Goal: Information Seeking & Learning: Compare options

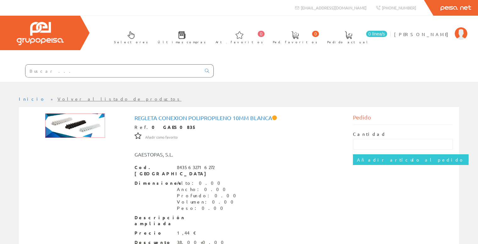
scroll to position [47, 0]
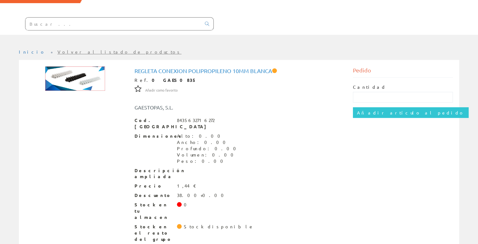
click at [345, 154] on div "Regleta conexion polipropileno 10mm Blanca Ref. 0 GAES0835 Añadir como favorito…" at bounding box center [239, 156] width 219 height 180
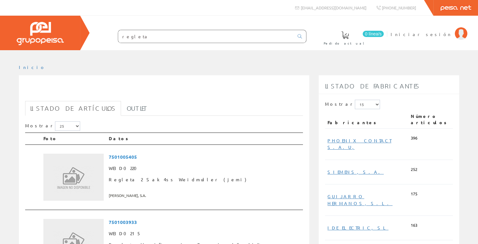
click at [139, 38] on input "regleta" at bounding box center [206, 36] width 176 height 13
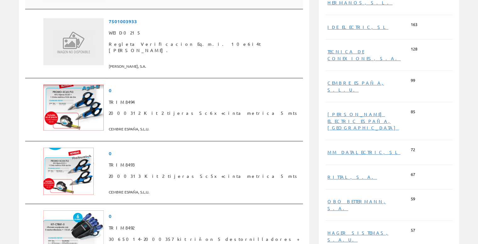
scroll to position [251, 0]
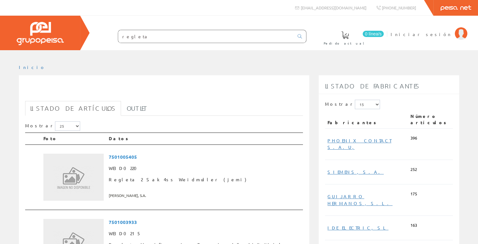
drag, startPoint x: 140, startPoint y: 36, endPoint x: 111, endPoint y: 38, distance: 29.3
click at [111, 38] on form "regleta" at bounding box center [200, 36] width 214 height 13
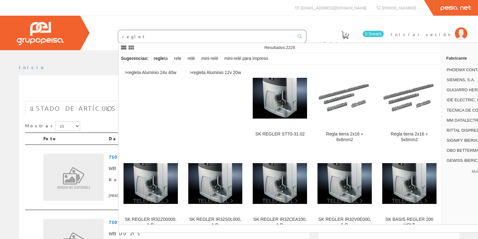
type input "regleta"
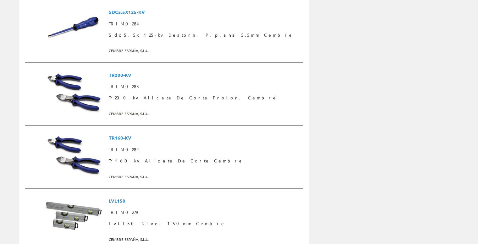
scroll to position [1633, 0]
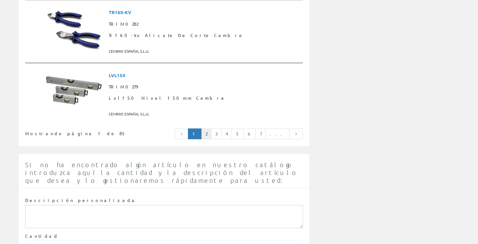
click at [211, 129] on link "2" at bounding box center [206, 134] width 10 height 11
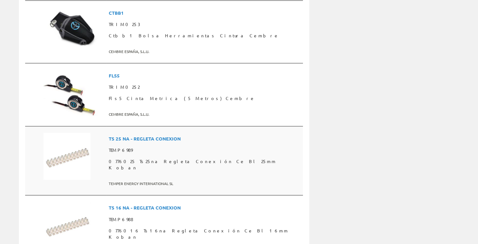
scroll to position [1570, 0]
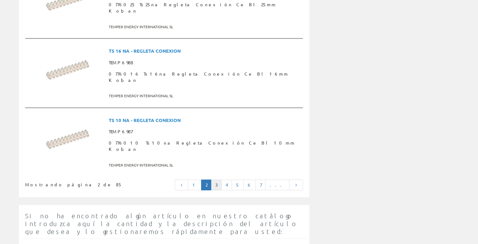
click at [221, 180] on link "3" at bounding box center [216, 185] width 11 height 11
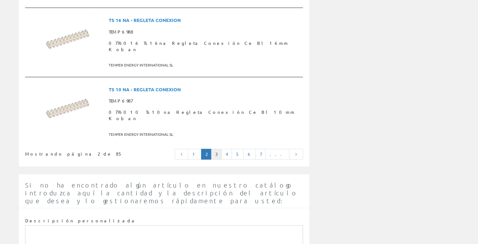
scroll to position [1616, 0]
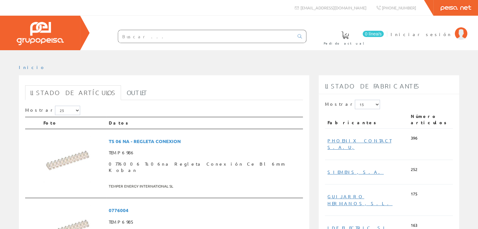
click at [184, 39] on input "text" at bounding box center [206, 36] width 176 height 13
click at [440, 35] on span "Iniciar sesión" at bounding box center [420, 34] width 61 height 6
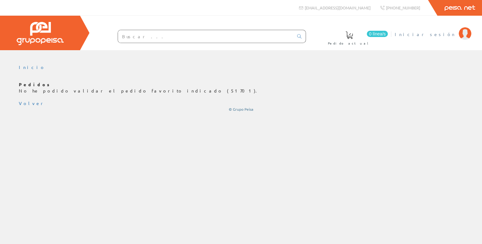
click at [454, 32] on span "Iniciar sesión" at bounding box center [425, 34] width 61 height 6
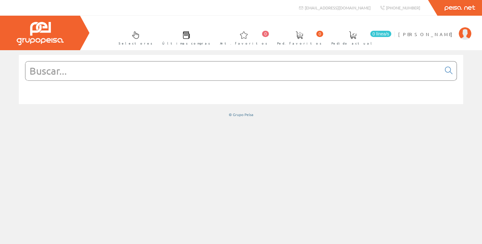
click at [472, 96] on div "© Grupo Peisa" at bounding box center [241, 86] width 482 height 62
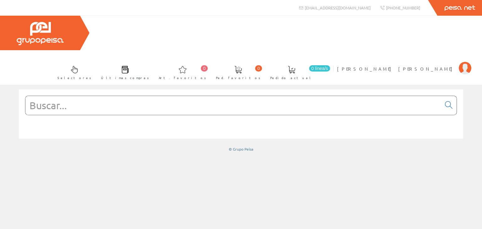
click at [161, 96] on input "text" at bounding box center [233, 105] width 416 height 19
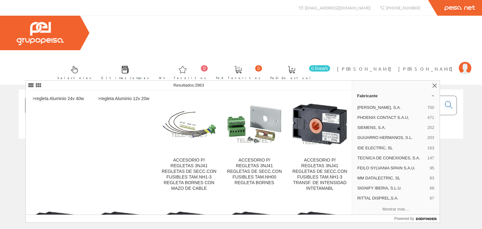
type input "regleta"
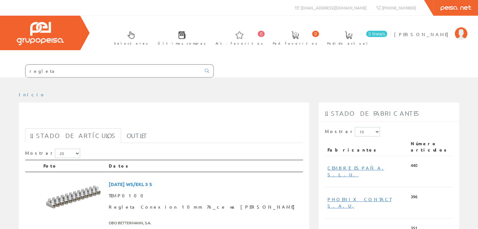
click at [206, 70] on icon at bounding box center [207, 71] width 4 height 4
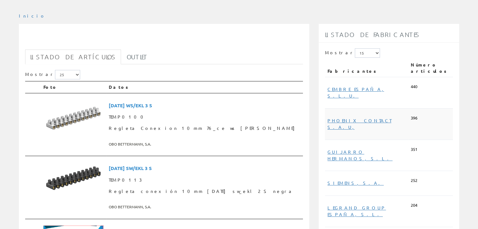
scroll to position [94, 0]
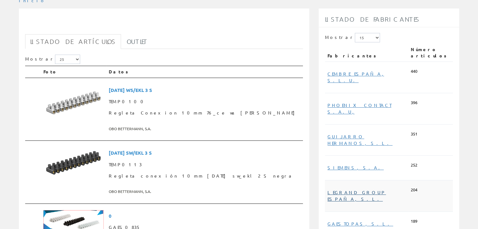
click at [354, 190] on link "LEGRAND GROUP ESPAÑA, S.L." at bounding box center [356, 196] width 58 height 12
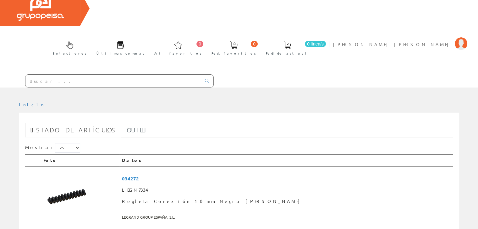
scroll to position [63, 0]
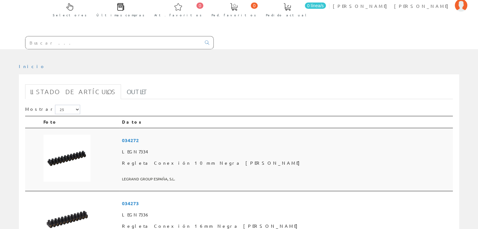
click at [71, 135] on img at bounding box center [66, 158] width 47 height 47
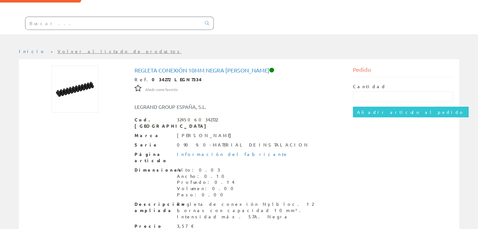
scroll to position [28, 0]
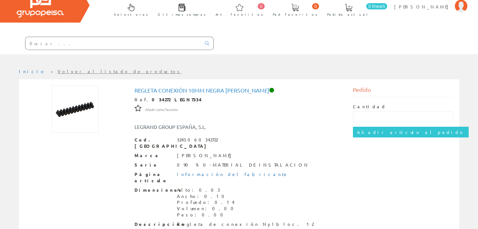
click at [114, 46] on input "text" at bounding box center [113, 43] width 176 height 13
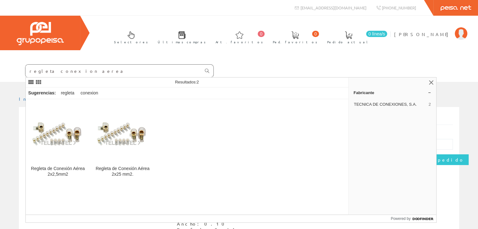
type input "regleta conexion aerea"
click at [206, 69] on icon at bounding box center [207, 71] width 4 height 4
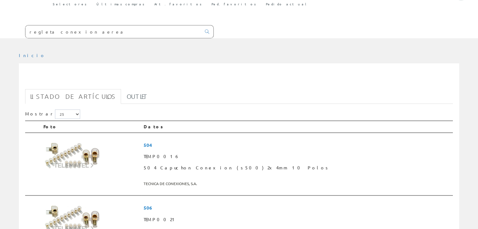
scroll to position [94, 0]
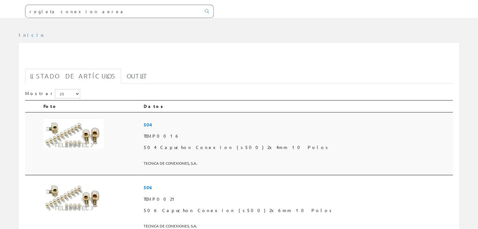
click at [69, 119] on img at bounding box center [73, 134] width 60 height 30
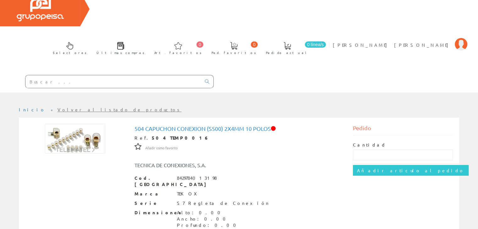
scroll to position [63, 0]
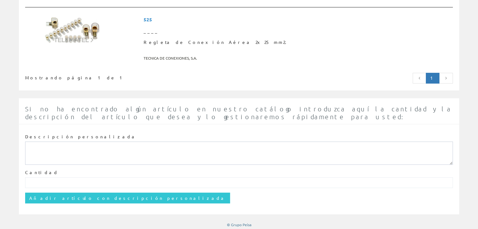
scroll to position [511, 0]
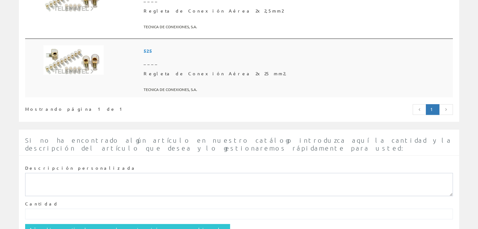
click at [133, 58] on td at bounding box center [91, 68] width 100 height 59
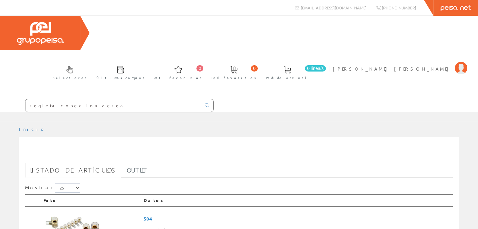
drag, startPoint x: 84, startPoint y: 72, endPoint x: 45, endPoint y: 71, distance: 39.3
click at [45, 99] on input "regleta conexion aerea" at bounding box center [113, 105] width 176 height 13
type input "regleta"
